Goal: Task Accomplishment & Management: Complete application form

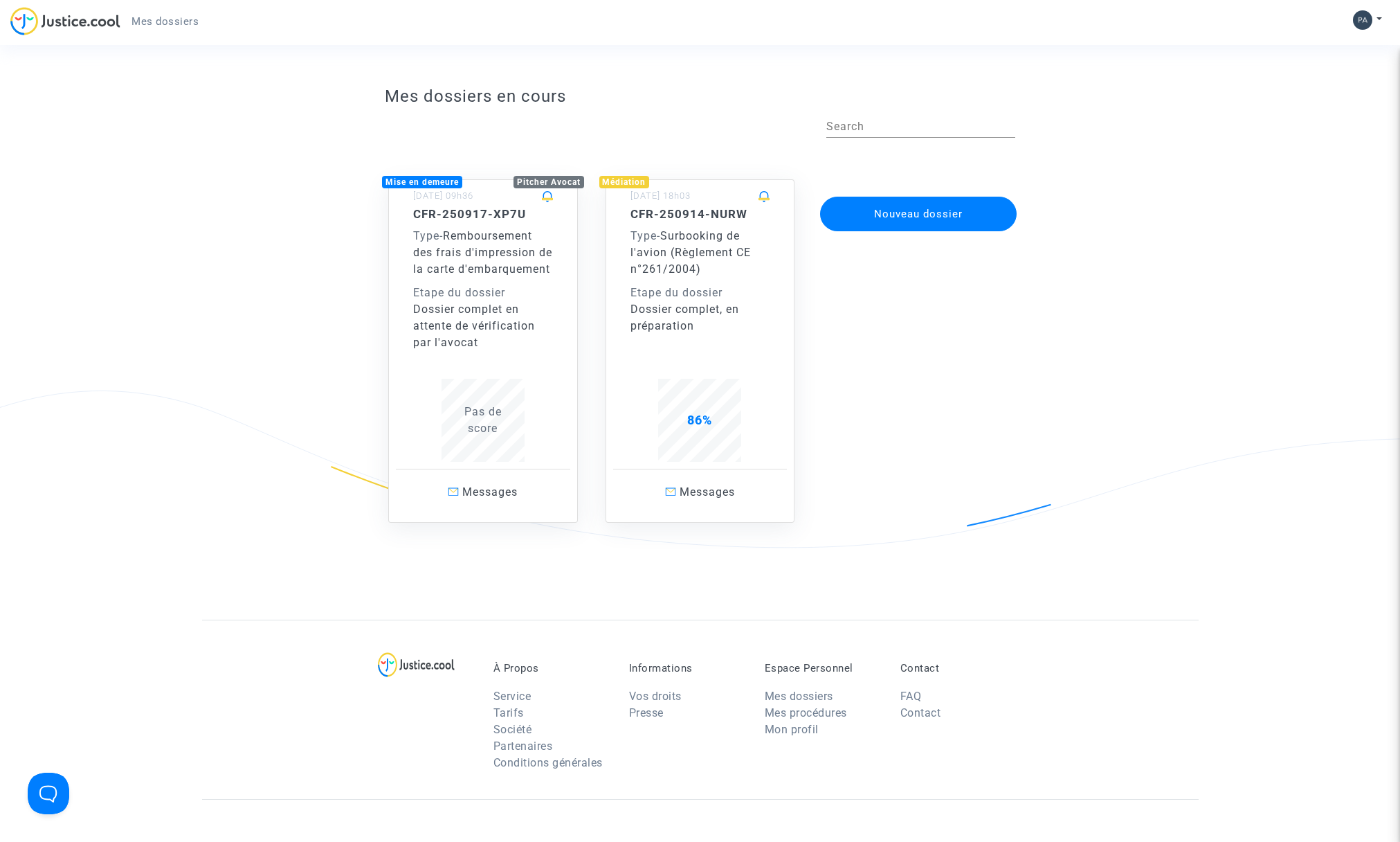
click at [488, 250] on span "Remboursement des frais d'impression de la carte d'embarquement" at bounding box center [483, 252] width 139 height 46
click at [923, 213] on button "Nouveau dossier" at bounding box center [919, 214] width 197 height 34
click at [912, 213] on button "Nouveau dossier" at bounding box center [919, 214] width 197 height 34
click at [876, 213] on button "Nouveau dossier" at bounding box center [919, 214] width 197 height 34
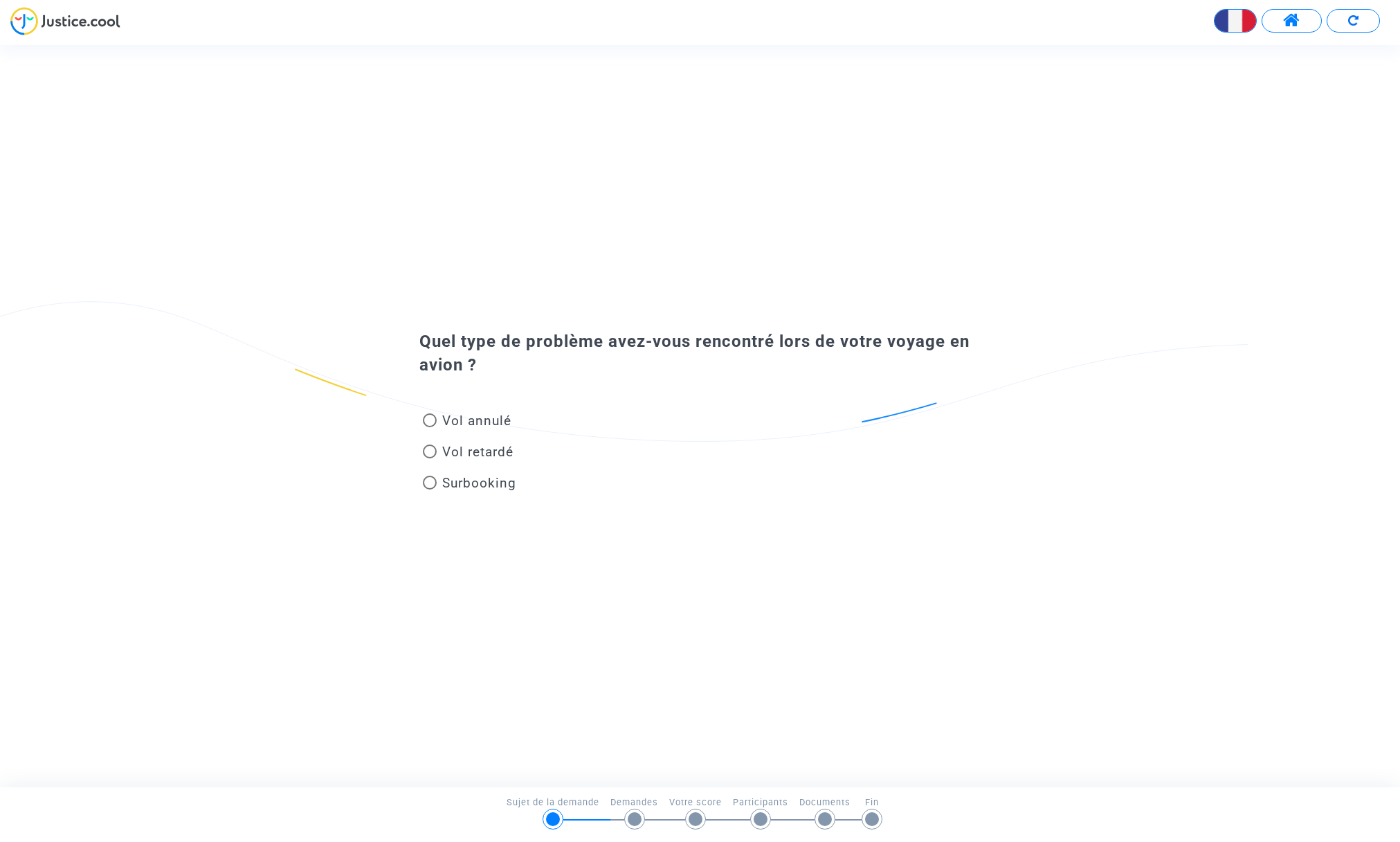
drag, startPoint x: 841, startPoint y: 427, endPoint x: 814, endPoint y: 426, distance: 27.0
click at [841, 427] on div "Vol annulé" at bounding box center [657, 424] width 497 height 31
click at [650, 410] on div "Vol annulé" at bounding box center [657, 424] width 497 height 31
drag, startPoint x: 430, startPoint y: 483, endPoint x: 644, endPoint y: 453, distance: 216.1
click at [436, 483] on span at bounding box center [430, 483] width 14 height 14
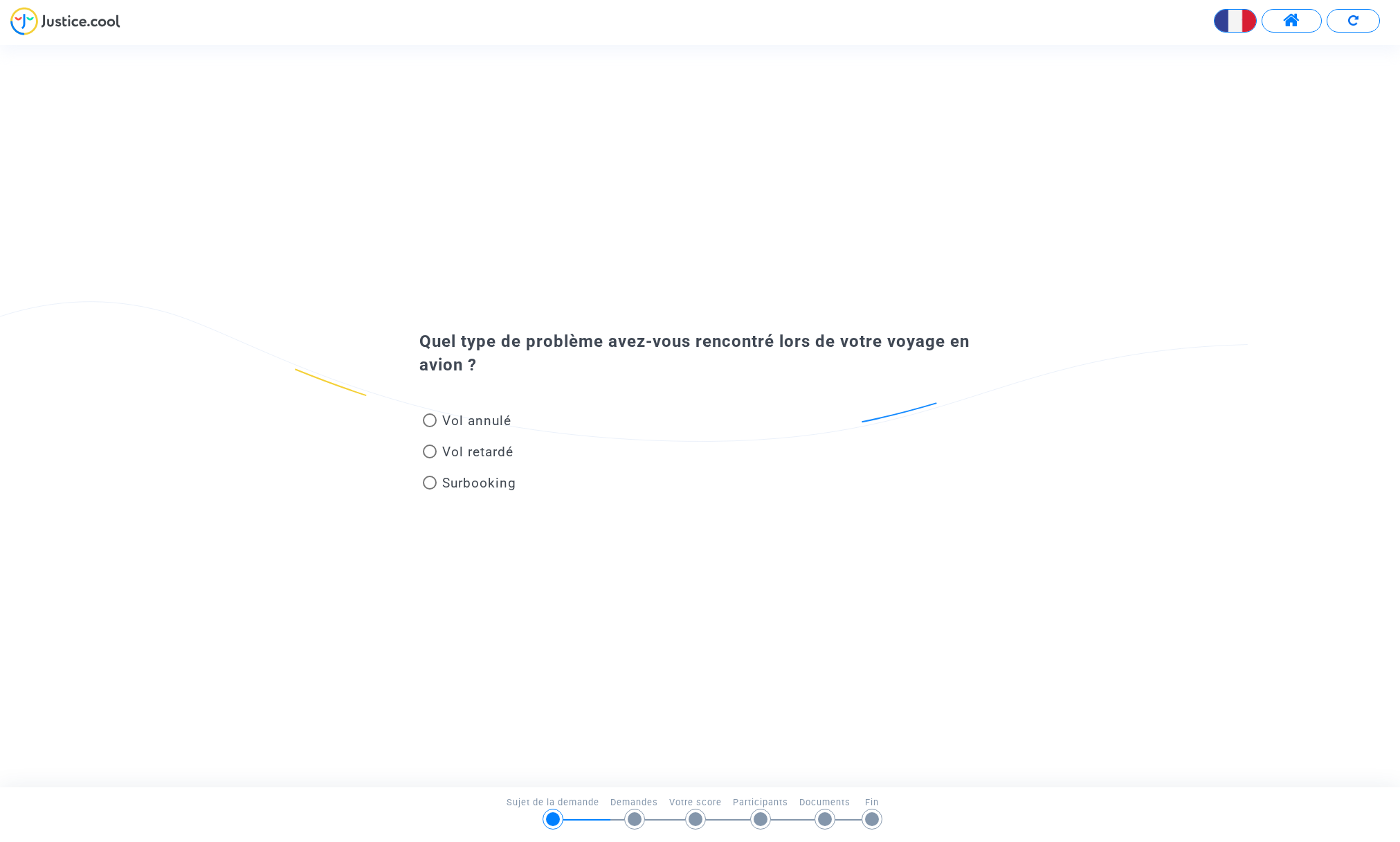
click at [430, 489] on input "Surbooking" at bounding box center [429, 489] width 1 height 1
radio input "true"
drag, startPoint x: 700, startPoint y: 440, endPoint x: 703, endPoint y: 409, distance: 31.1
click at [703, 412] on mat-radio-group "Vol annulé Vol retardé Surbooking" at bounding box center [707, 454] width 577 height 93
click at [426, 484] on span at bounding box center [430, 483] width 14 height 14
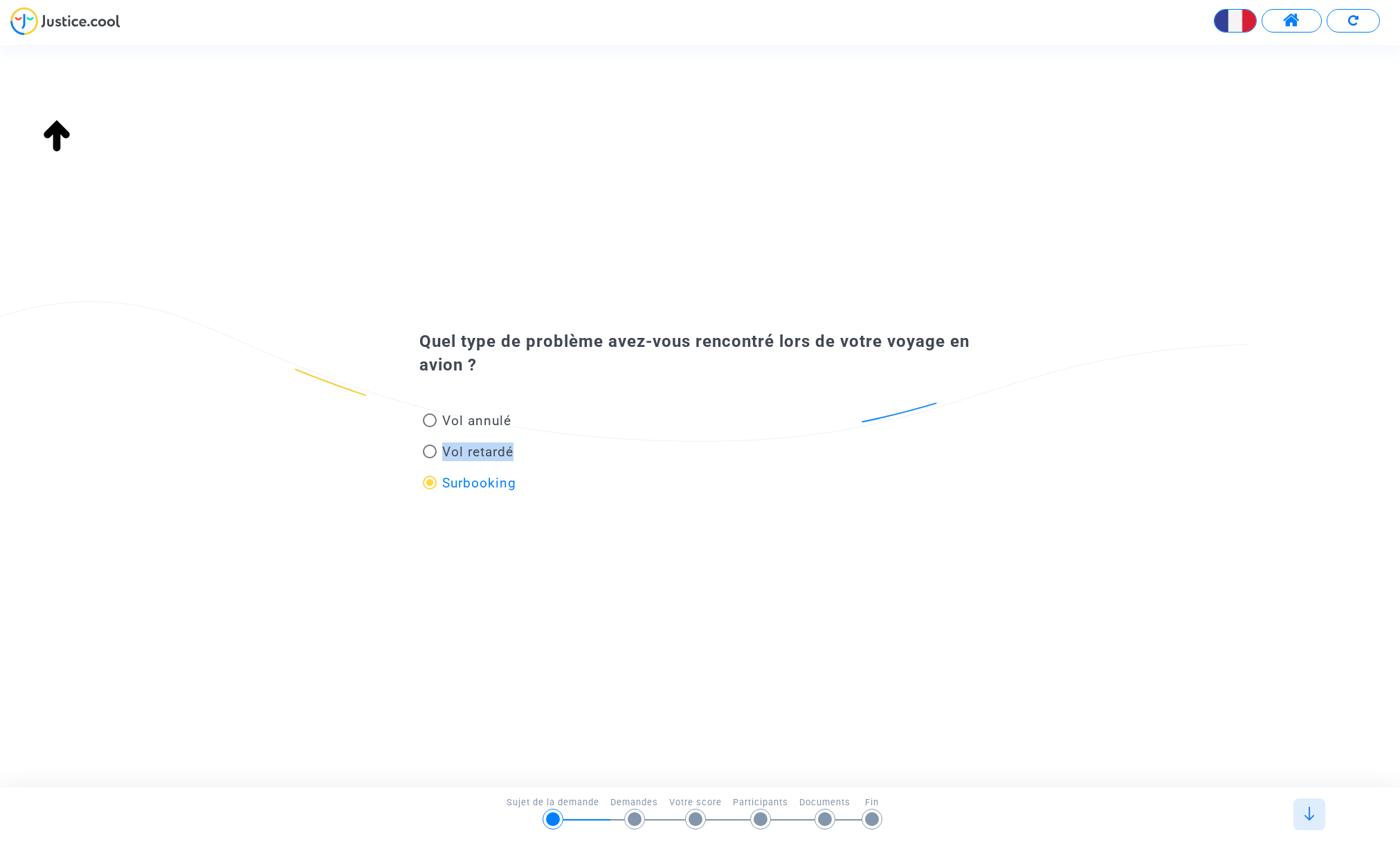
click at [429, 489] on input "Surbooking" at bounding box center [429, 489] width 1 height 1
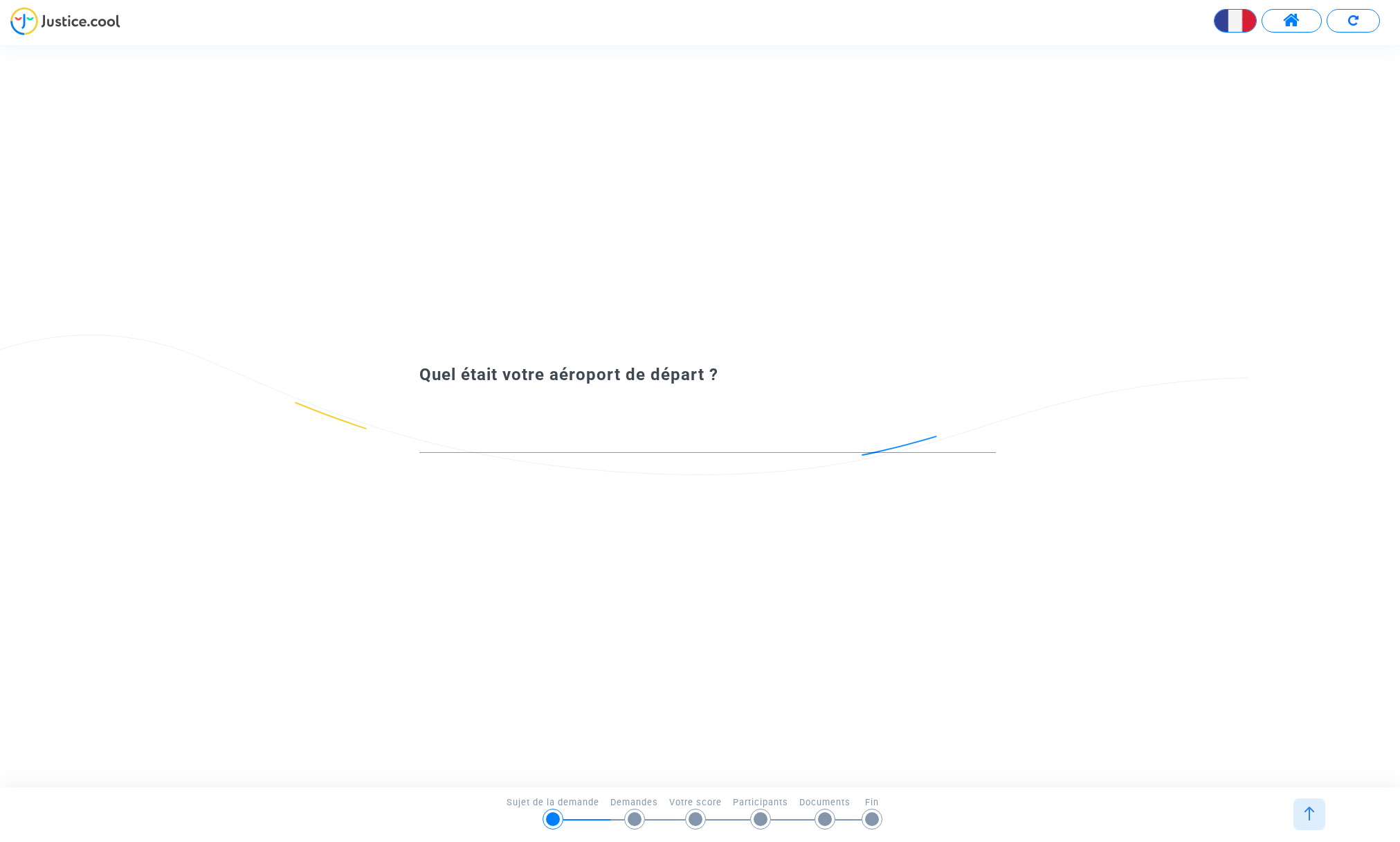
click at [576, 436] on input at bounding box center [707, 439] width 577 height 14
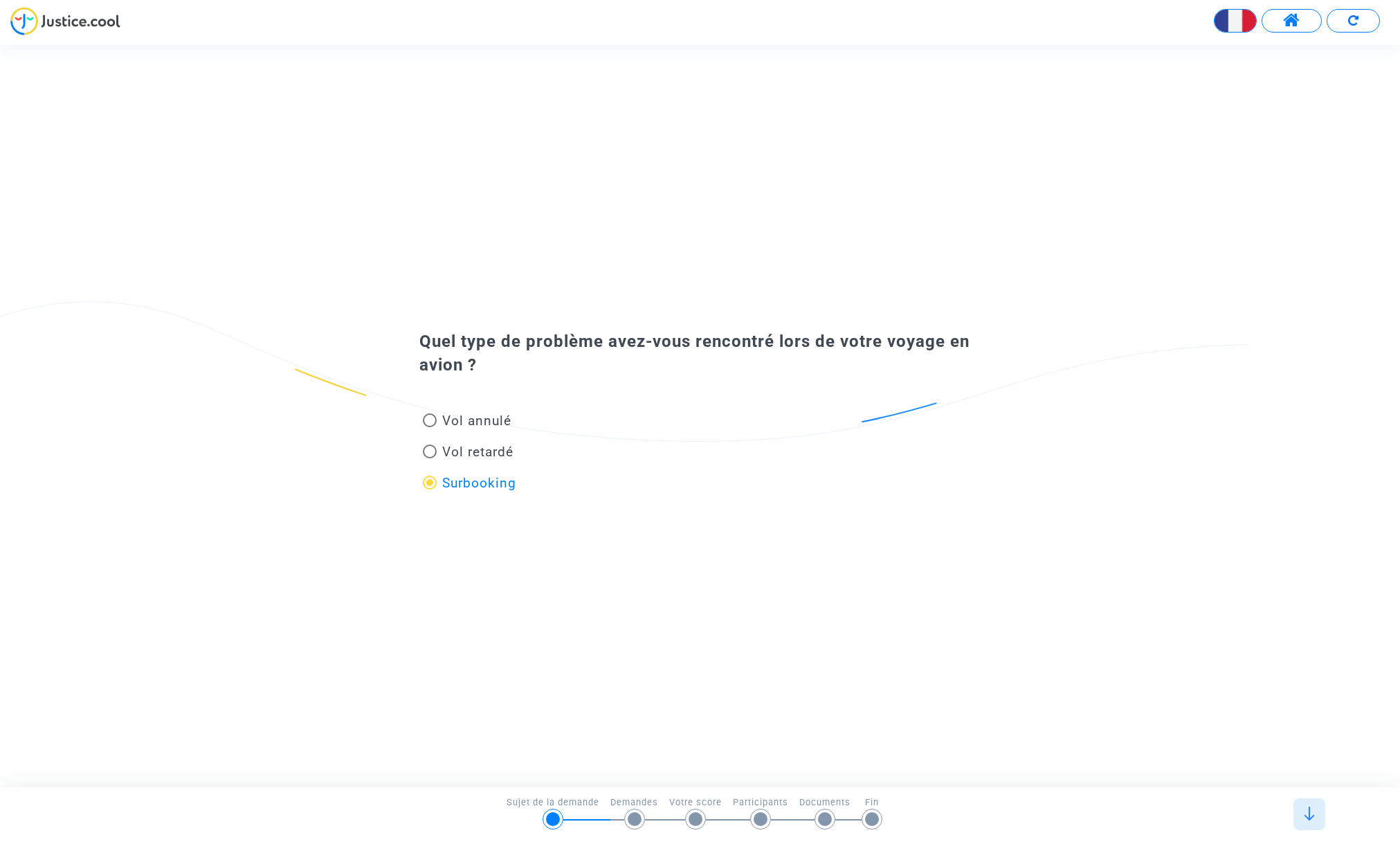
click at [647, 408] on mat-radio-group "Vol annulé Vol retardé Surbooking" at bounding box center [707, 454] width 577 height 93
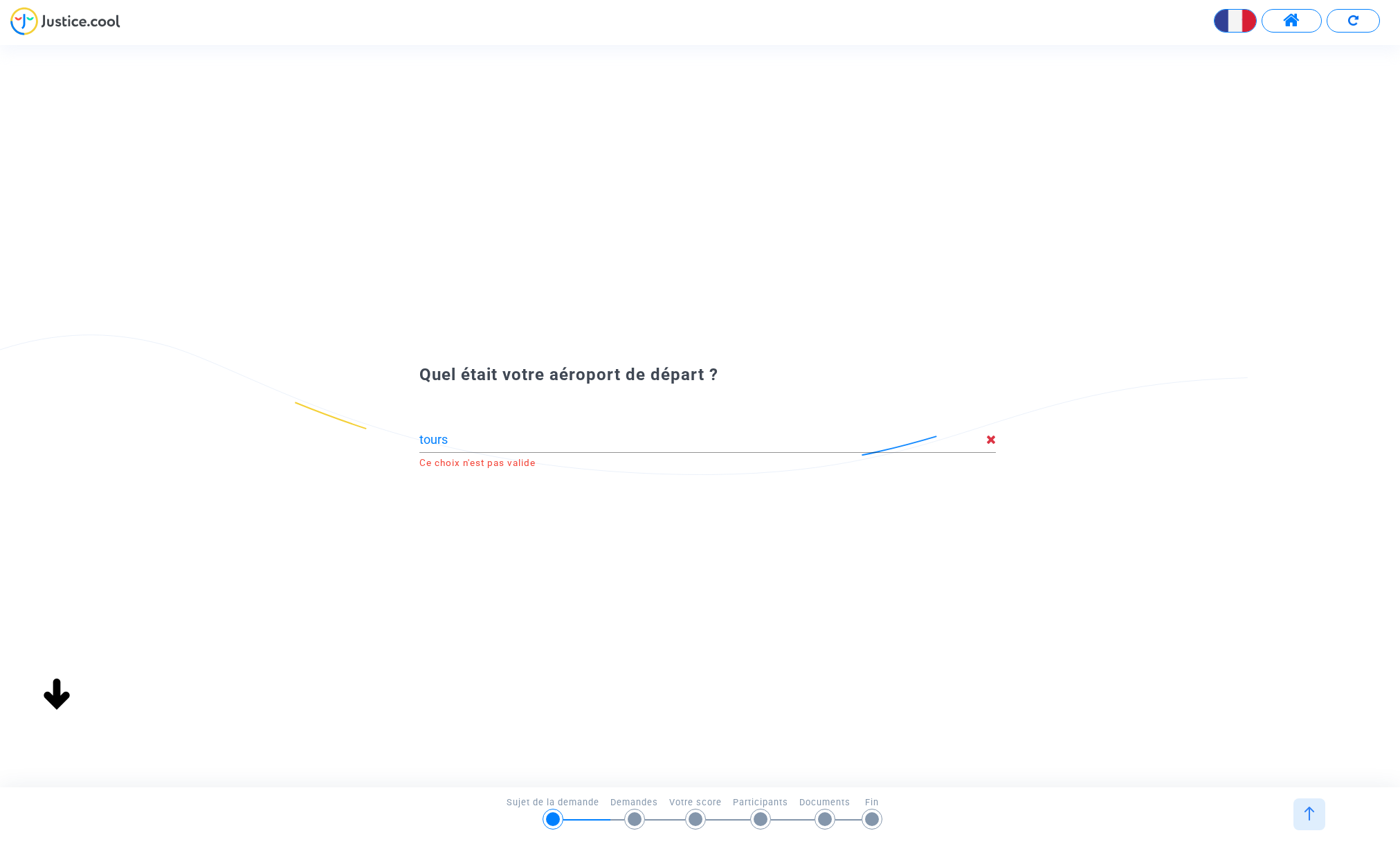
type input "Aéroport de Saint Symphorien (TUF)"
click at [606, 430] on div at bounding box center [707, 435] width 577 height 35
click at [477, 441] on input at bounding box center [707, 439] width 577 height 14
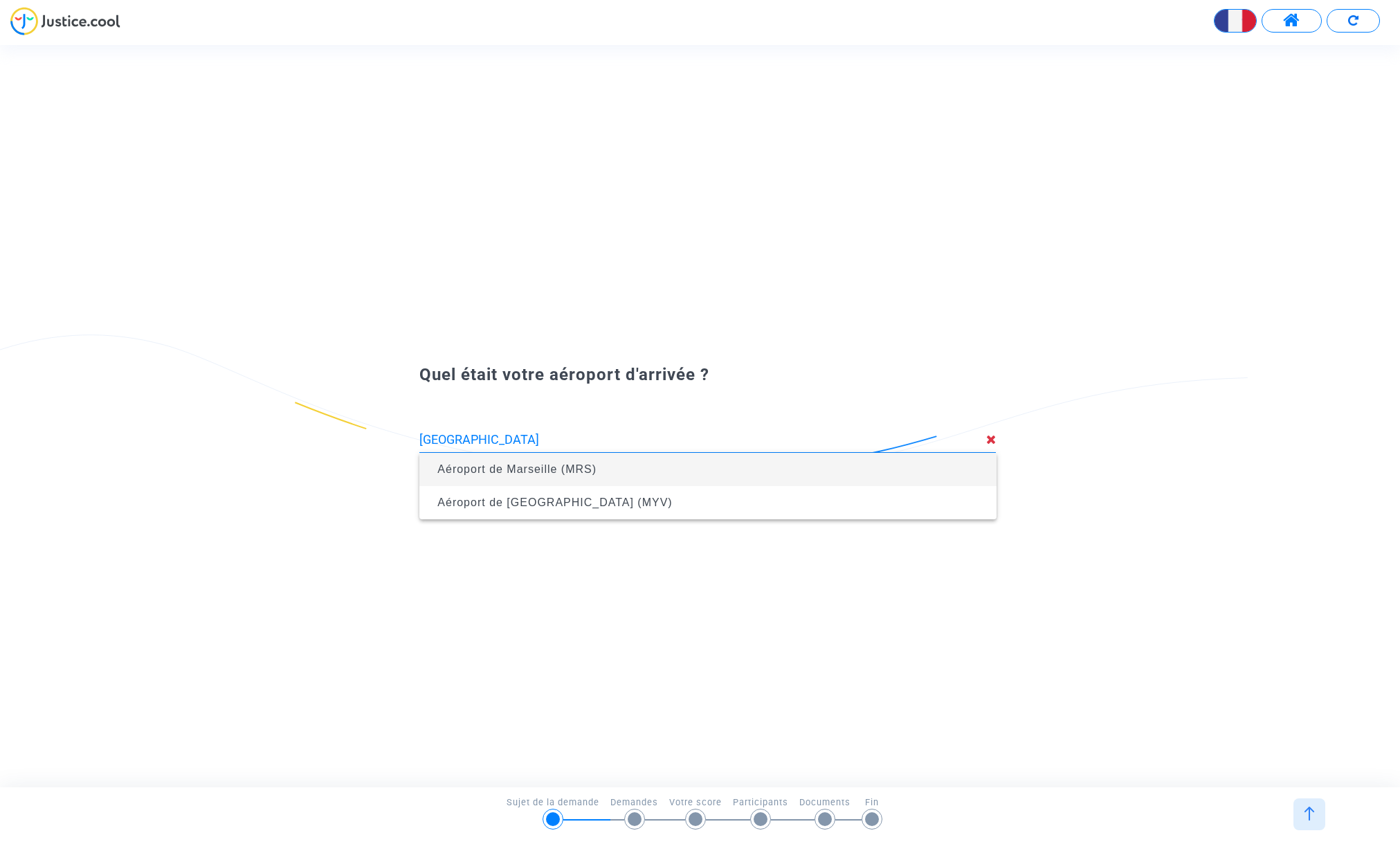
click at [517, 472] on span "Aéroport de Marseille (MRS)" at bounding box center [517, 469] width 159 height 12
type input "Aéroport de Marseille (MRS)"
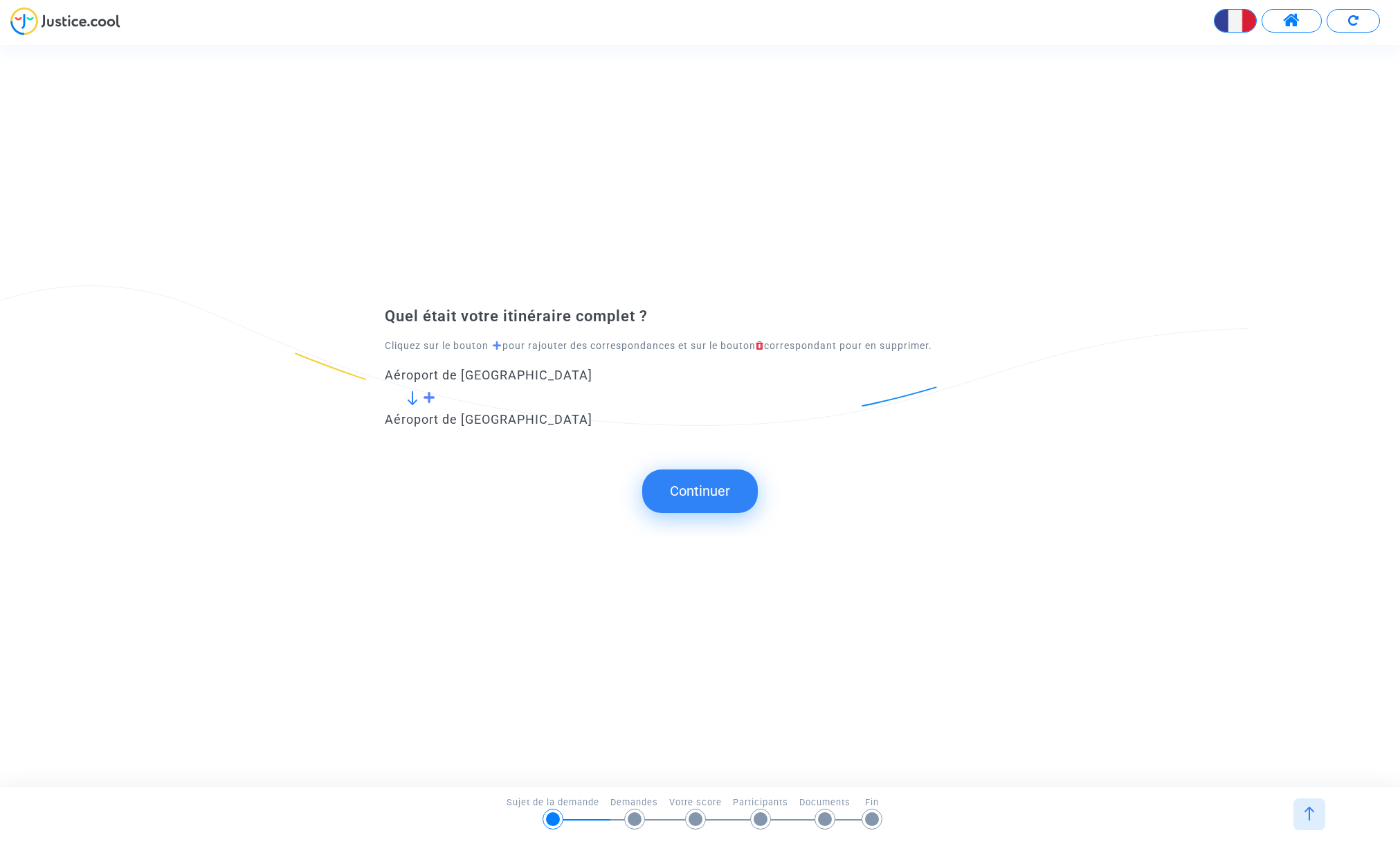
click at [708, 492] on button "Continuer" at bounding box center [700, 491] width 116 height 43
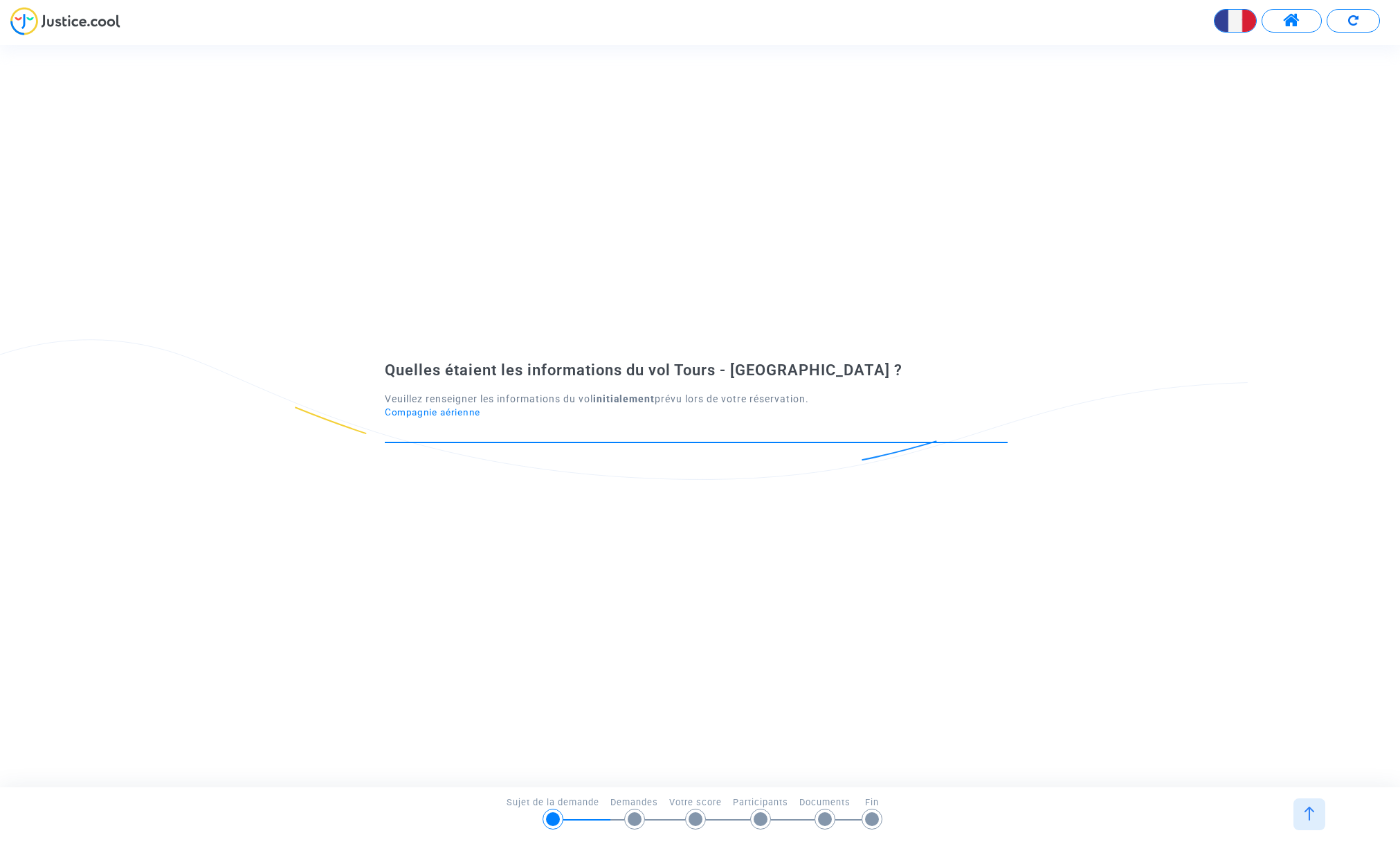
click at [519, 430] on input "Compagnie aérienne" at bounding box center [696, 430] width 623 height 14
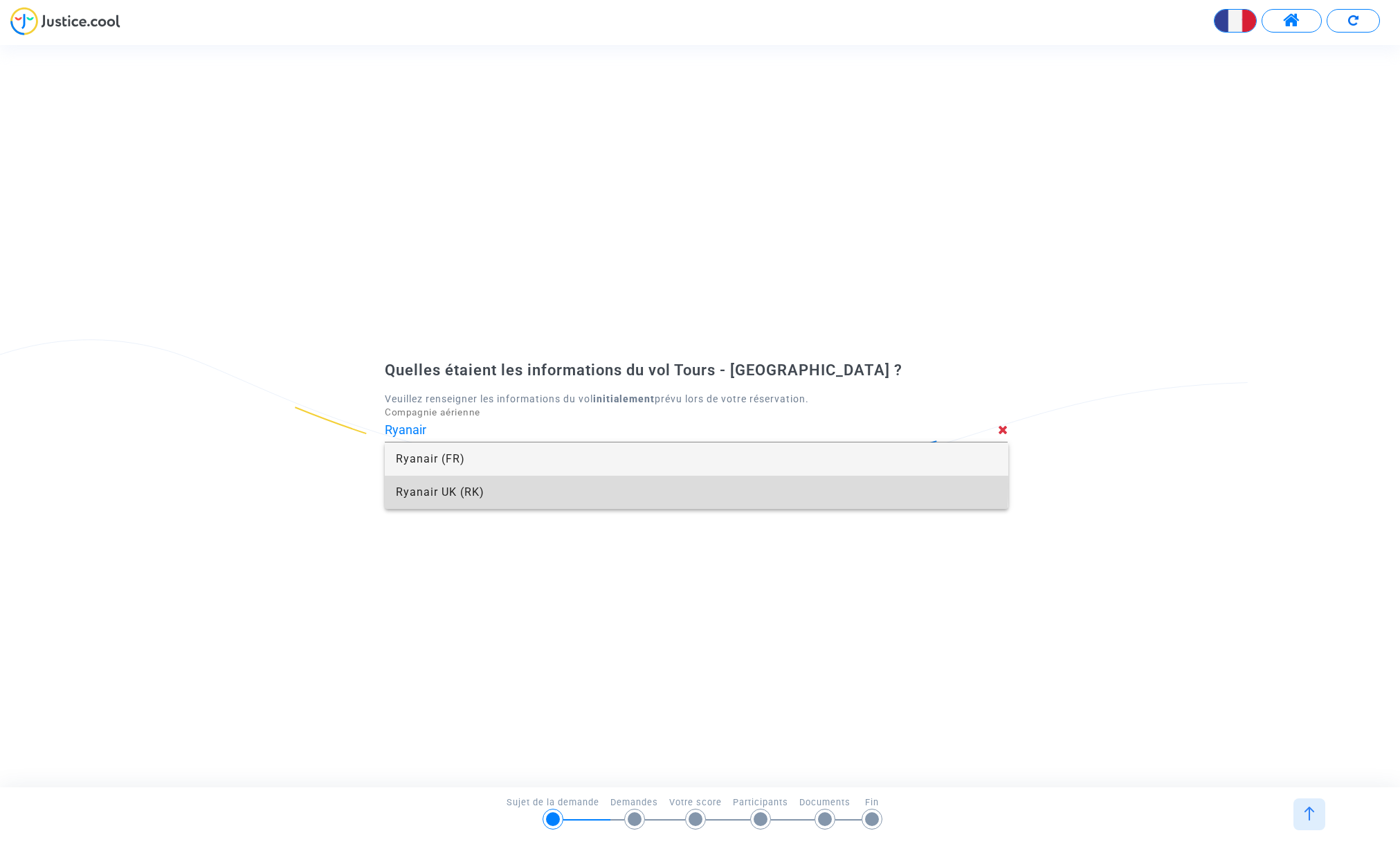
click at [468, 486] on span "Ryanair UK (RK)" at bounding box center [697, 492] width 601 height 34
type input "Ryanair UK"
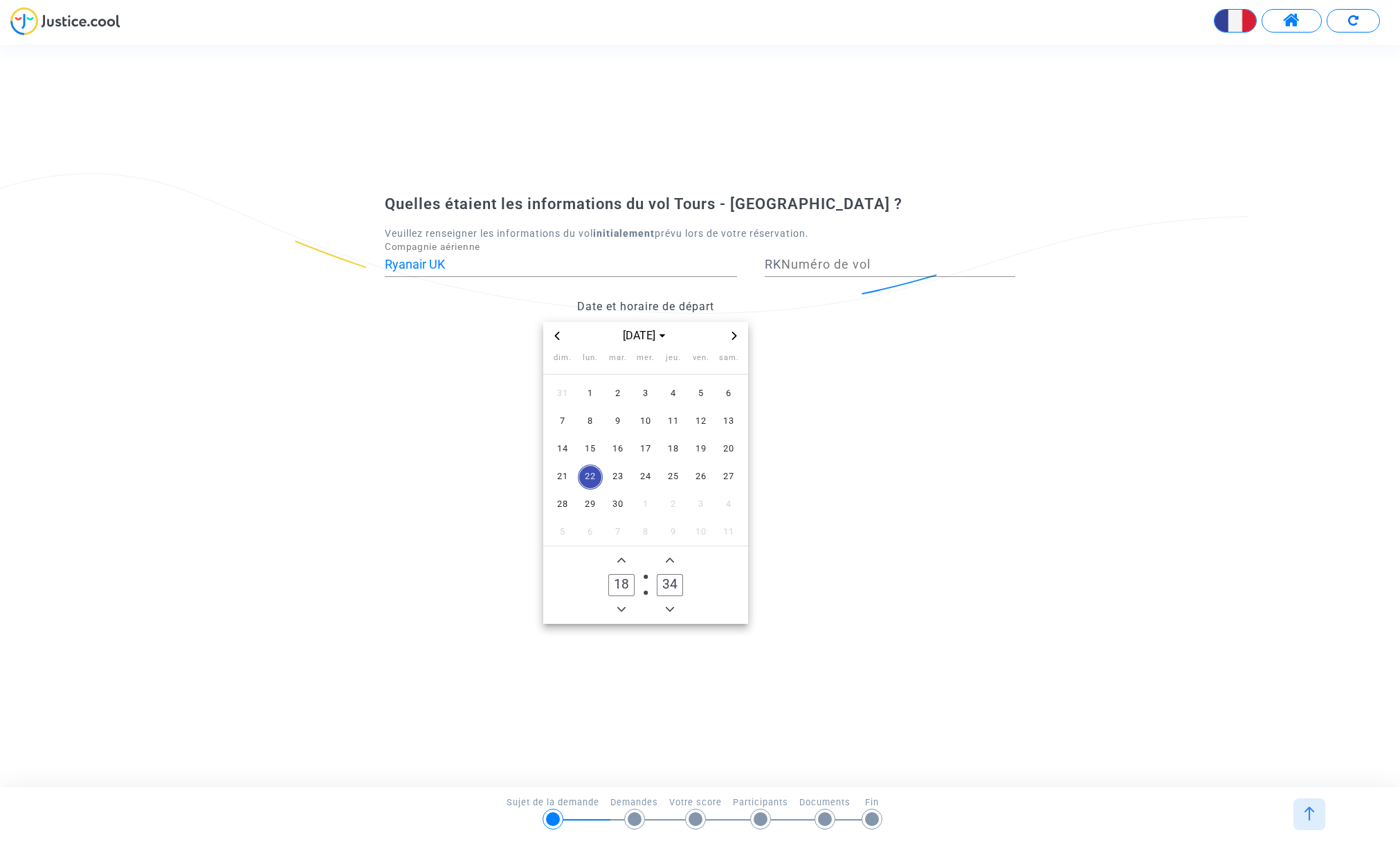
click at [665, 334] on icon "Choose month and year" at bounding box center [662, 335] width 5 height 4
click at [737, 444] on icon "Next 21 years" at bounding box center [734, 444] width 8 height 8
click at [733, 442] on icon "Next 21 years" at bounding box center [734, 444] width 8 height 8
click at [659, 334] on icon "Change to month view" at bounding box center [658, 335] width 5 height 5
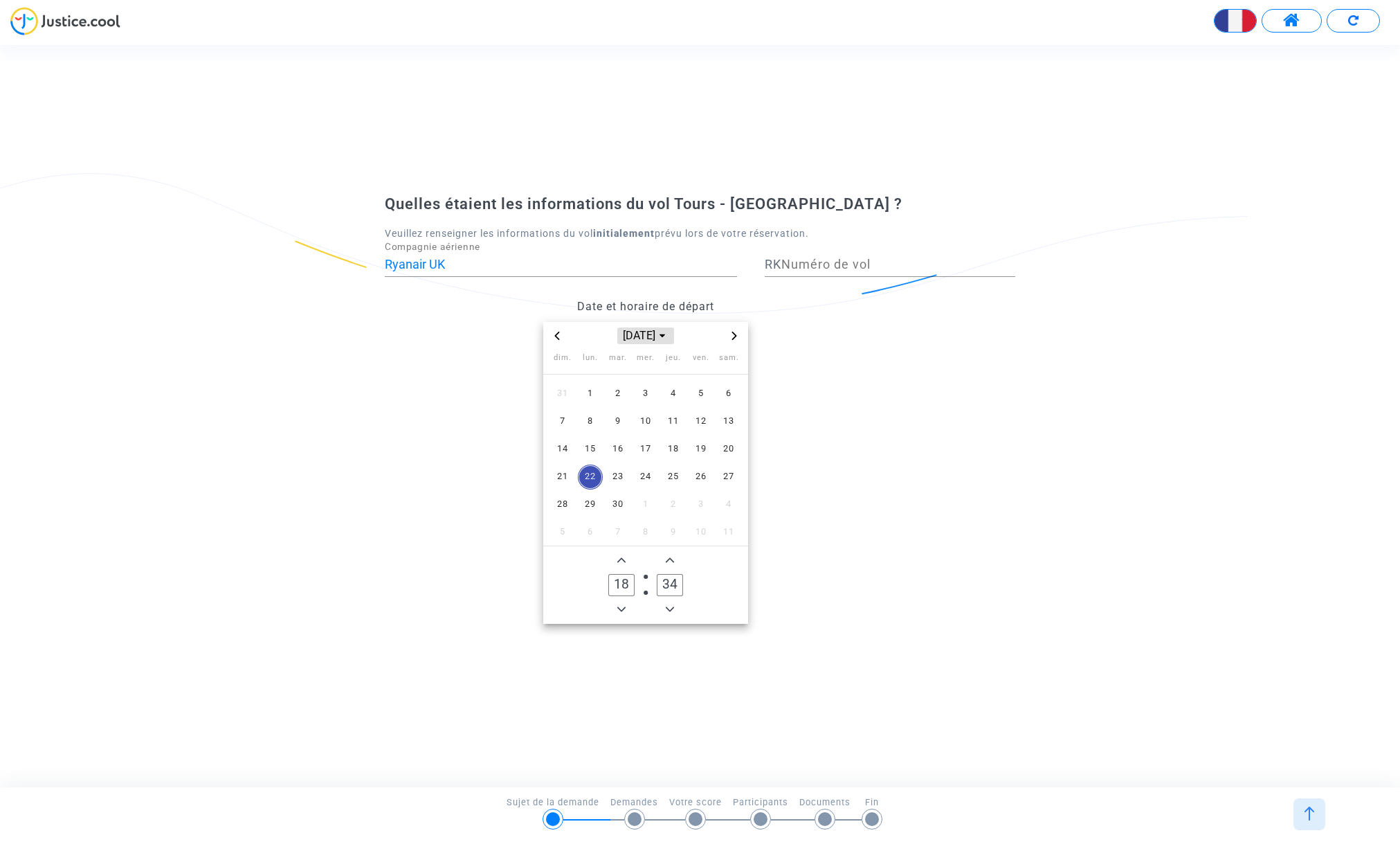
click at [668, 332] on span "Choose month and year" at bounding box center [662, 336] width 11 height 11
click at [735, 442] on icon "Next 21 years" at bounding box center [735, 444] width 4 height 8
